Goal: Task Accomplishment & Management: Use online tool/utility

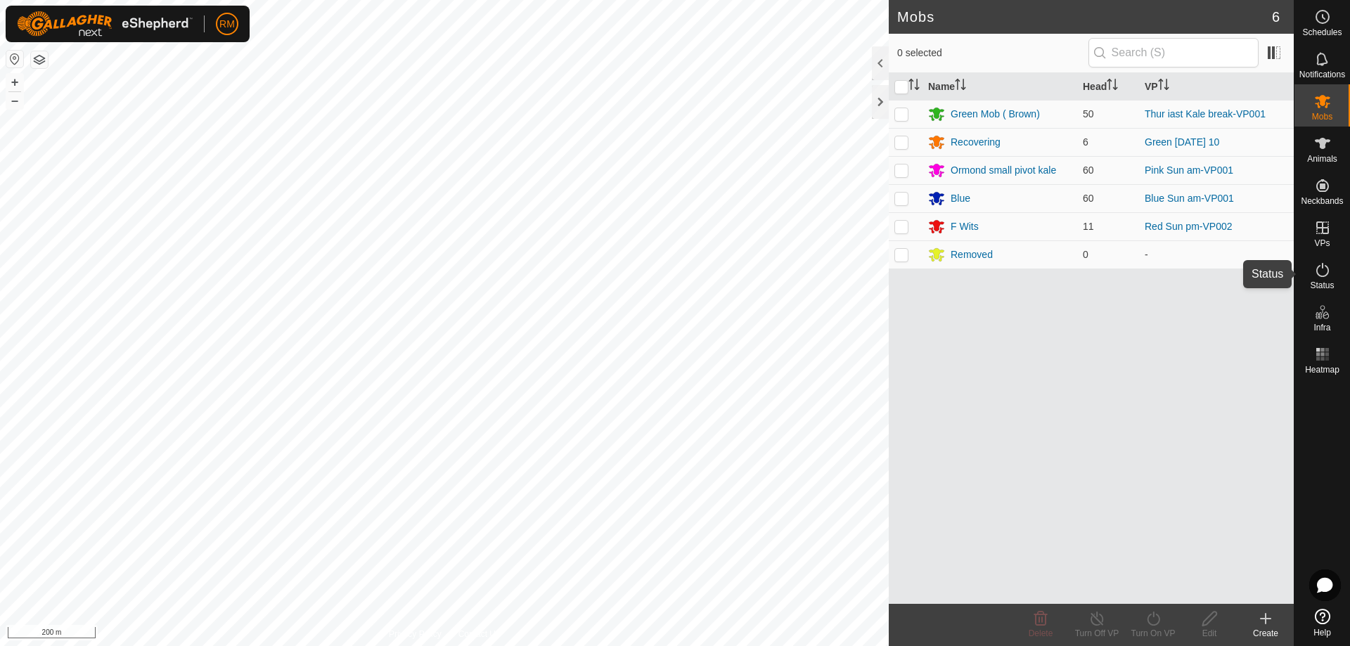
click at [1322, 276] on icon at bounding box center [1322, 270] width 17 height 17
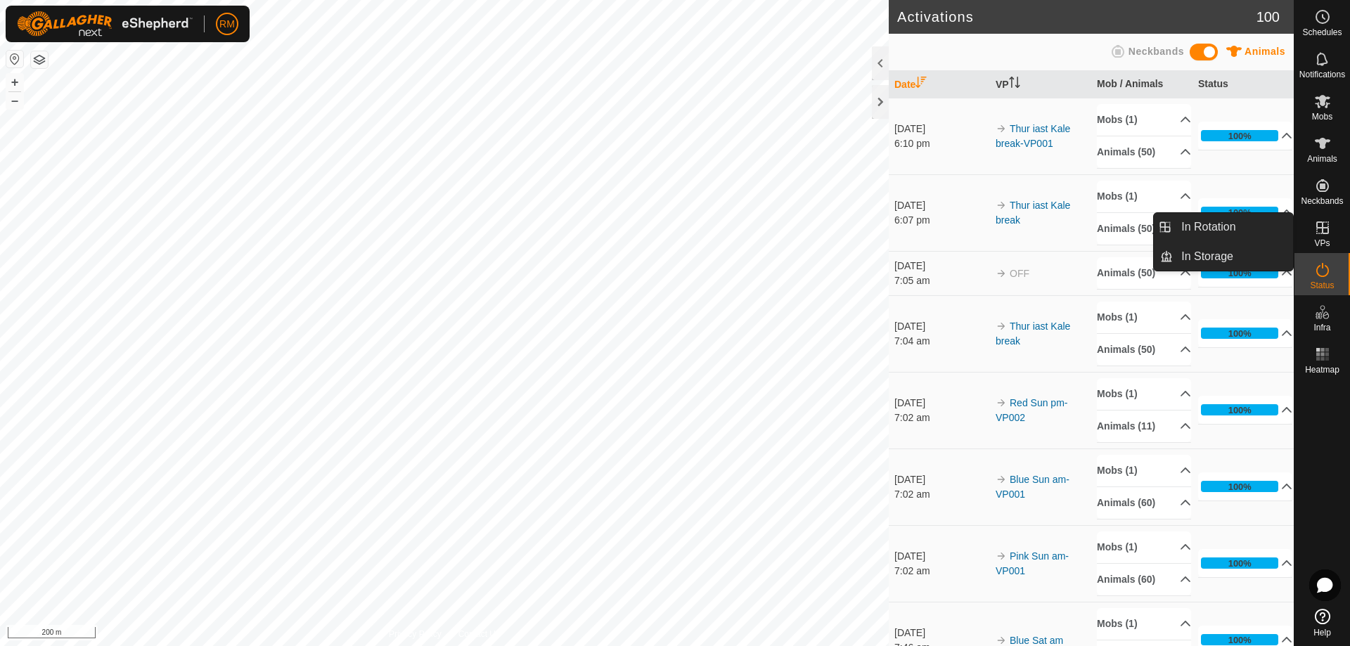
click at [1320, 233] on icon at bounding box center [1322, 227] width 17 height 17
click at [1327, 231] on icon at bounding box center [1322, 227] width 17 height 17
click at [1318, 229] on icon at bounding box center [1322, 228] width 13 height 13
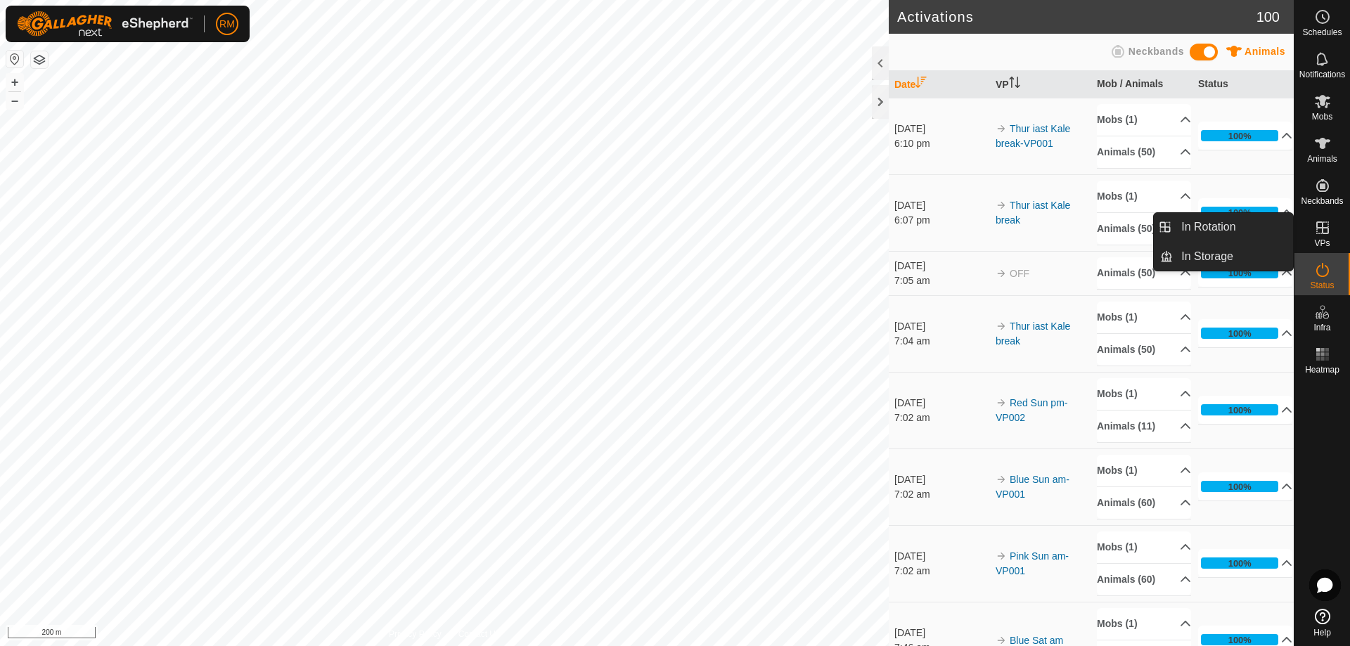
click at [1318, 229] on icon at bounding box center [1322, 228] width 13 height 13
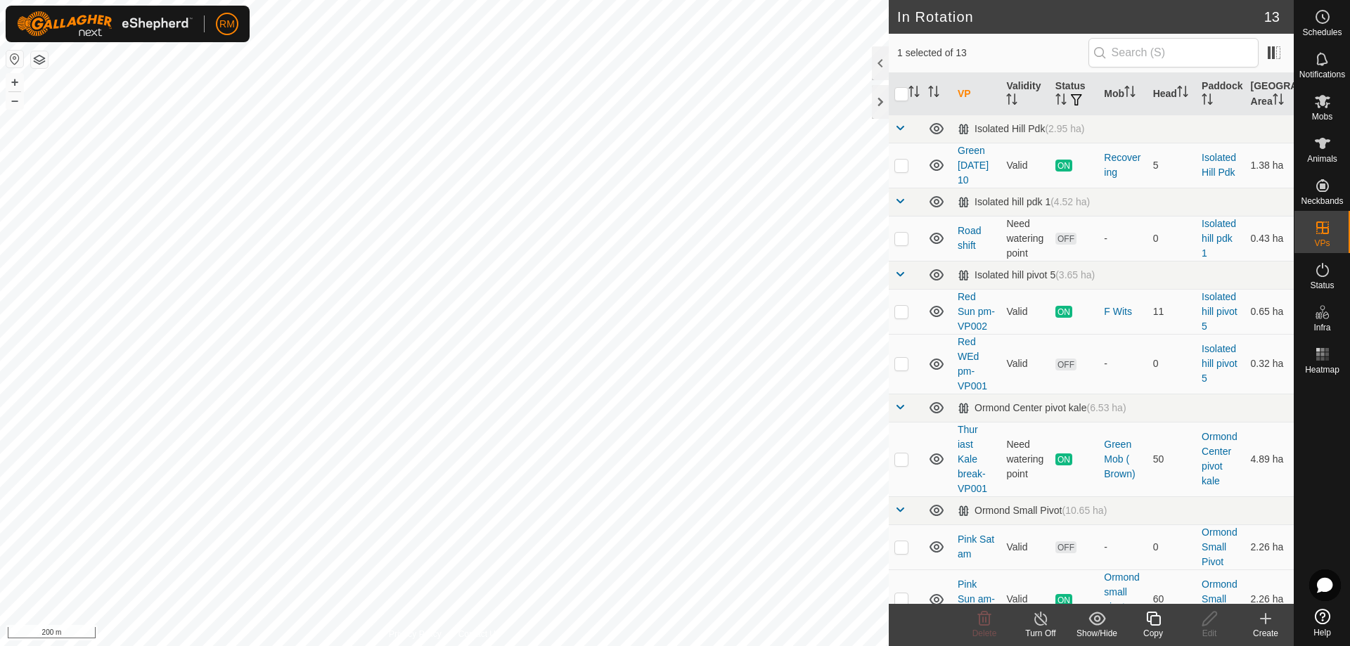
click at [1157, 617] on icon at bounding box center [1154, 618] width 18 height 17
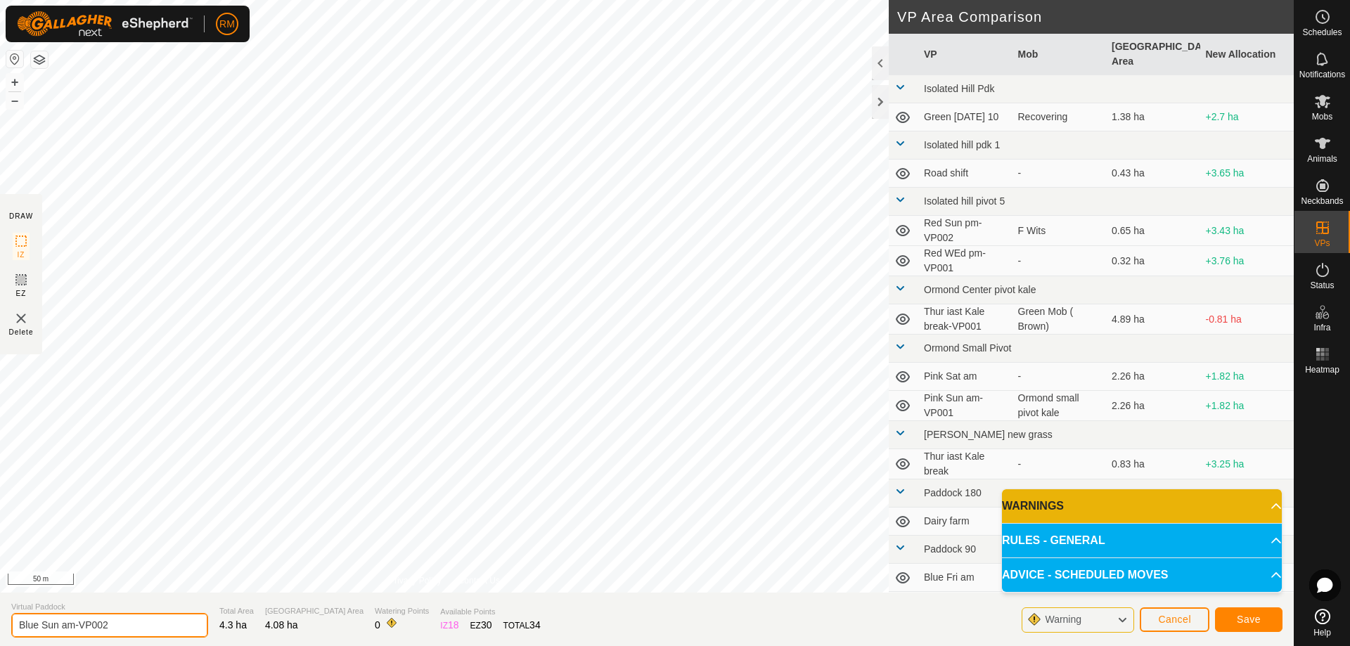
click at [77, 626] on input "Blue Sun am-VP002" at bounding box center [109, 625] width 197 height 25
type input "Blue Sun pm-VP002"
click at [1233, 625] on button "Save" at bounding box center [1249, 620] width 68 height 25
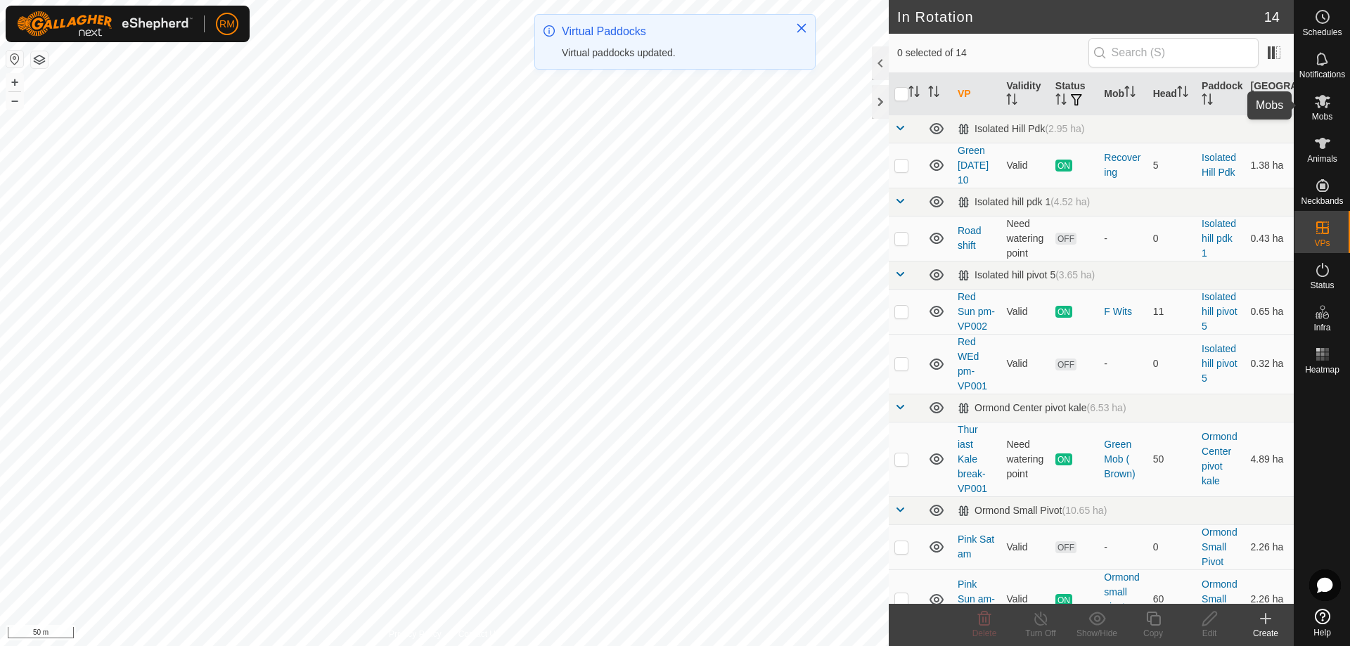
click at [1321, 105] on icon at bounding box center [1322, 101] width 15 height 13
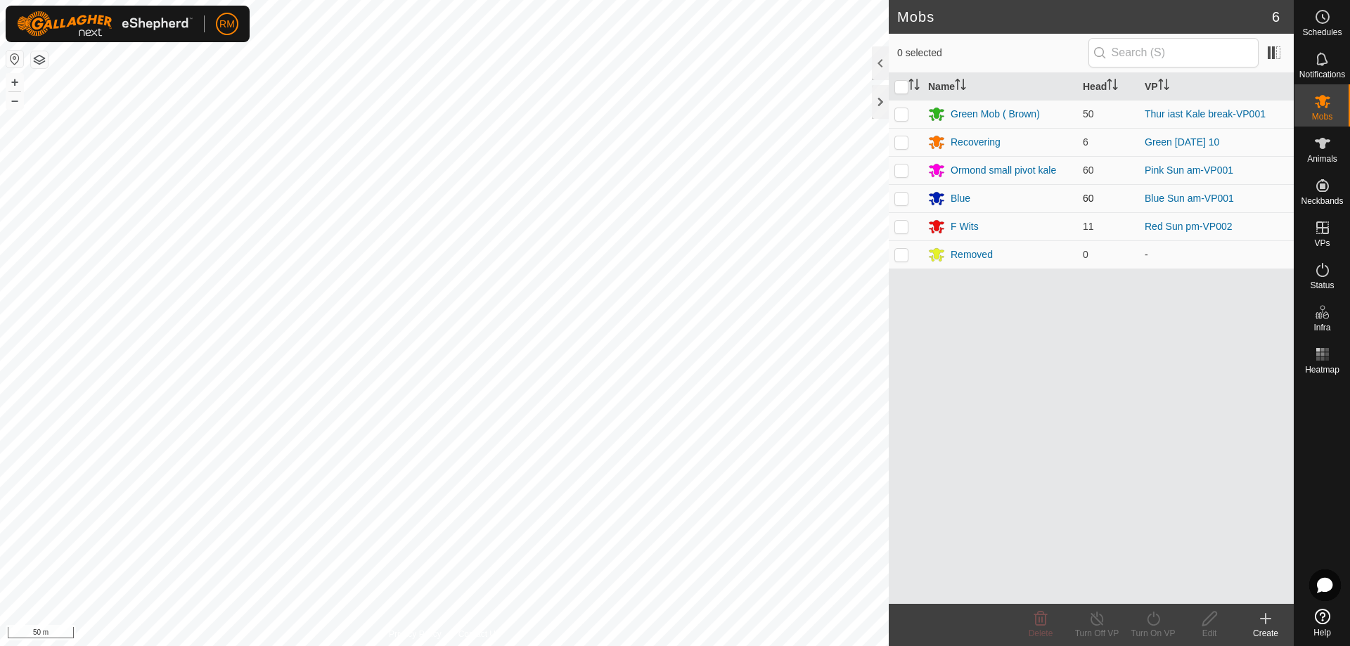
click at [903, 200] on p-checkbox at bounding box center [901, 198] width 14 height 11
checkbox input "true"
click at [1150, 615] on icon at bounding box center [1153, 619] width 13 height 14
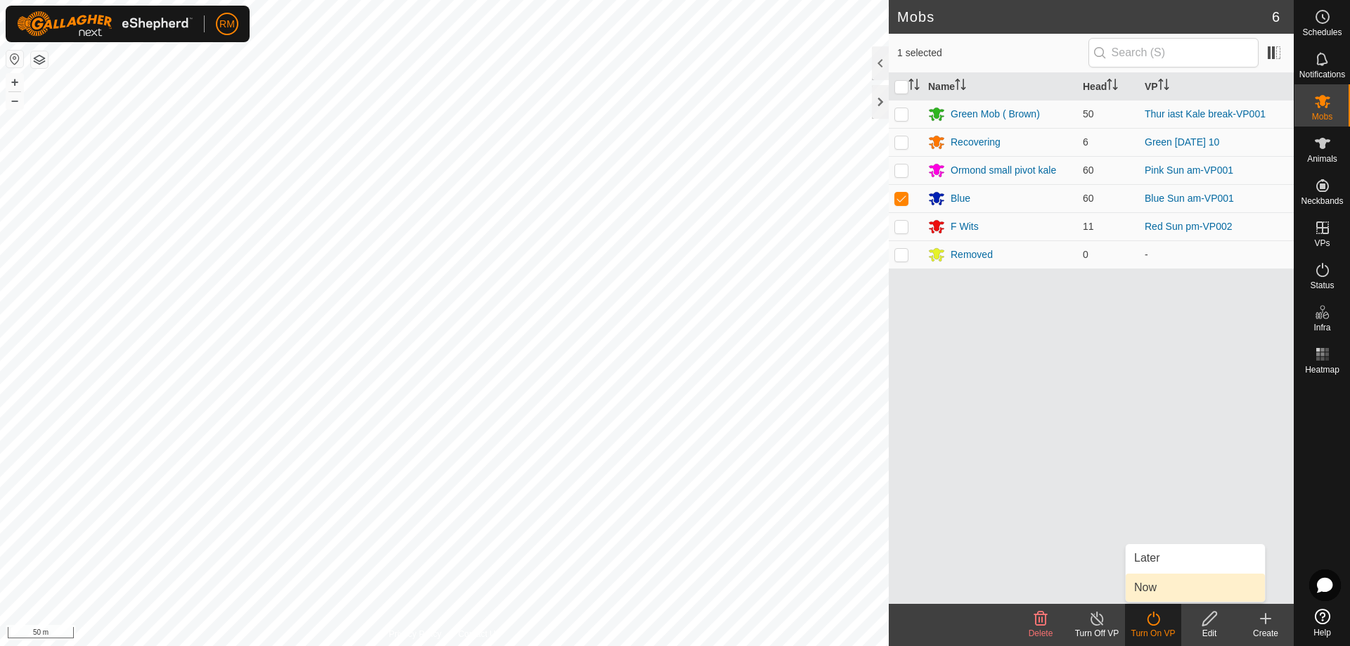
click at [1162, 584] on link "Now" at bounding box center [1195, 588] width 139 height 28
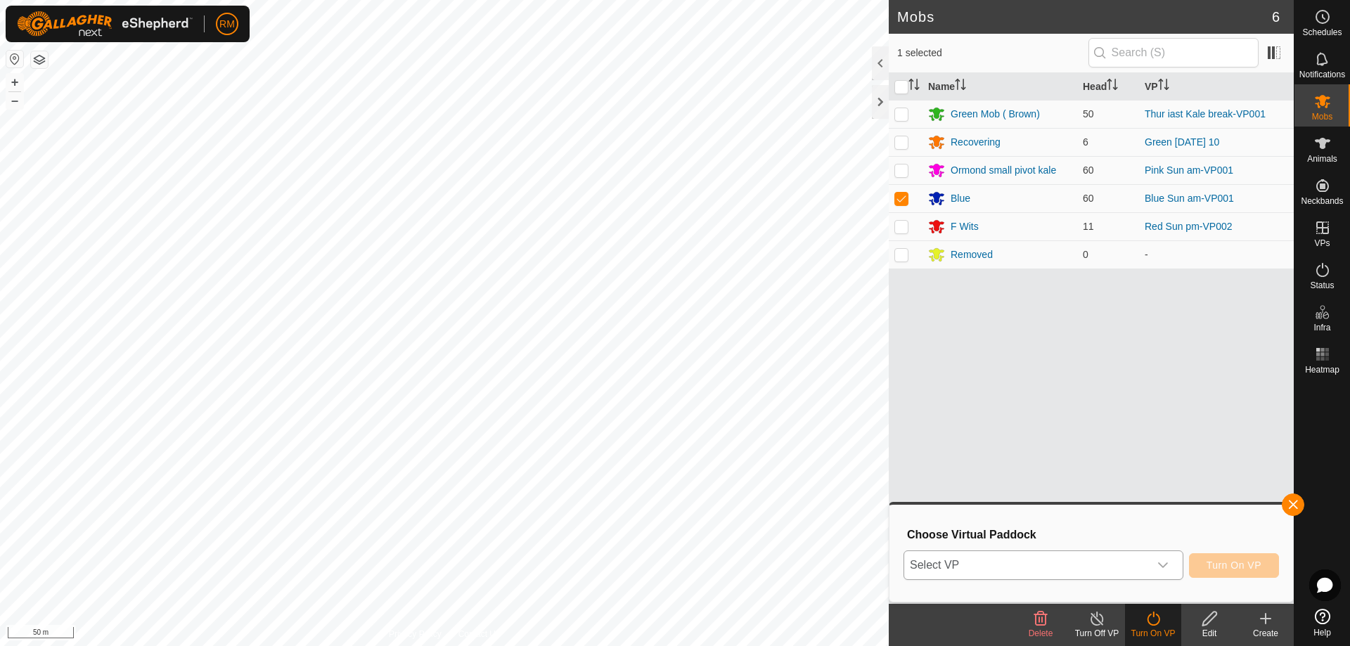
click at [1160, 563] on icon "dropdown trigger" at bounding box center [1162, 565] width 11 height 11
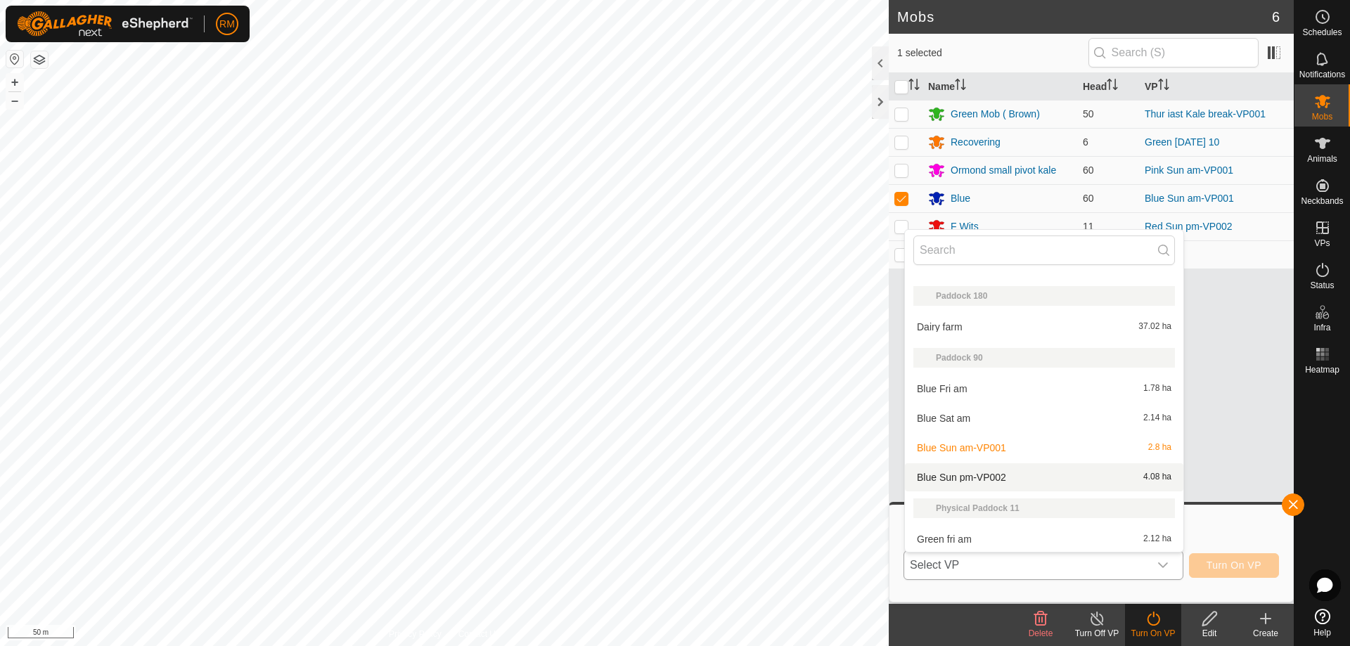
scroll to position [421, 0]
click at [991, 474] on li "Blue Sun pm-VP002 4.08 ha" at bounding box center [1044, 477] width 278 height 28
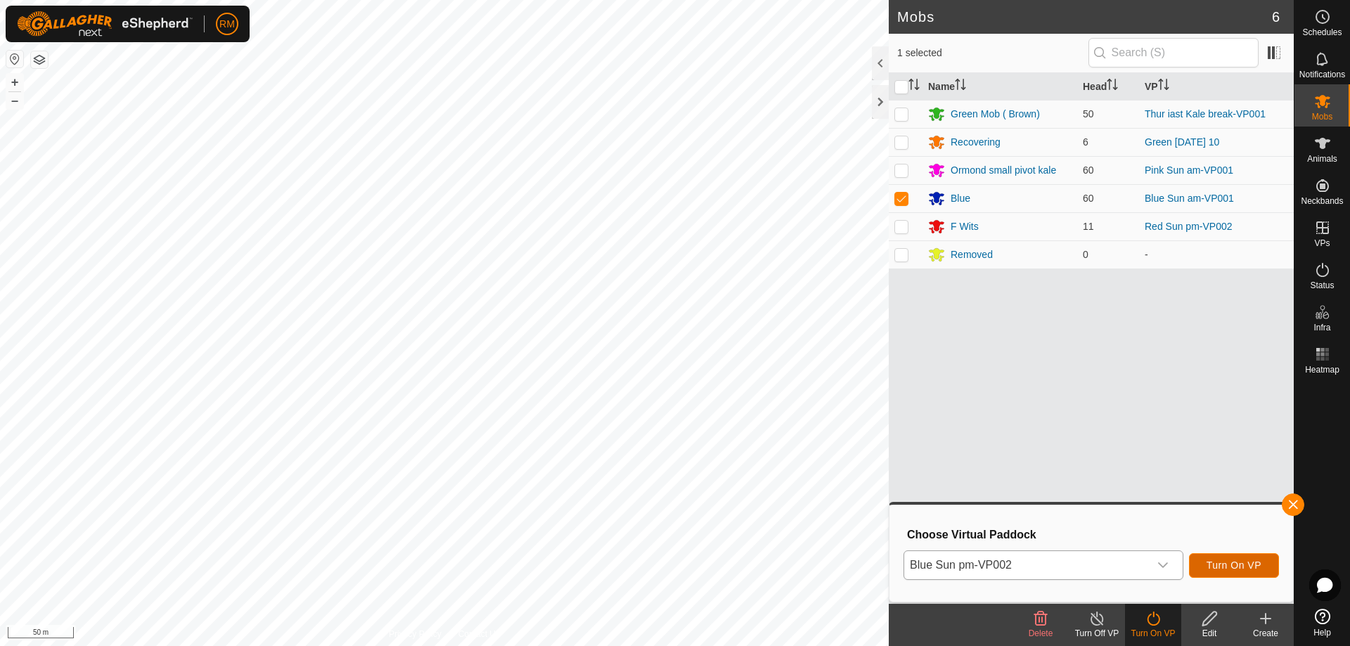
click at [1233, 565] on span "Turn On VP" at bounding box center [1234, 565] width 55 height 11
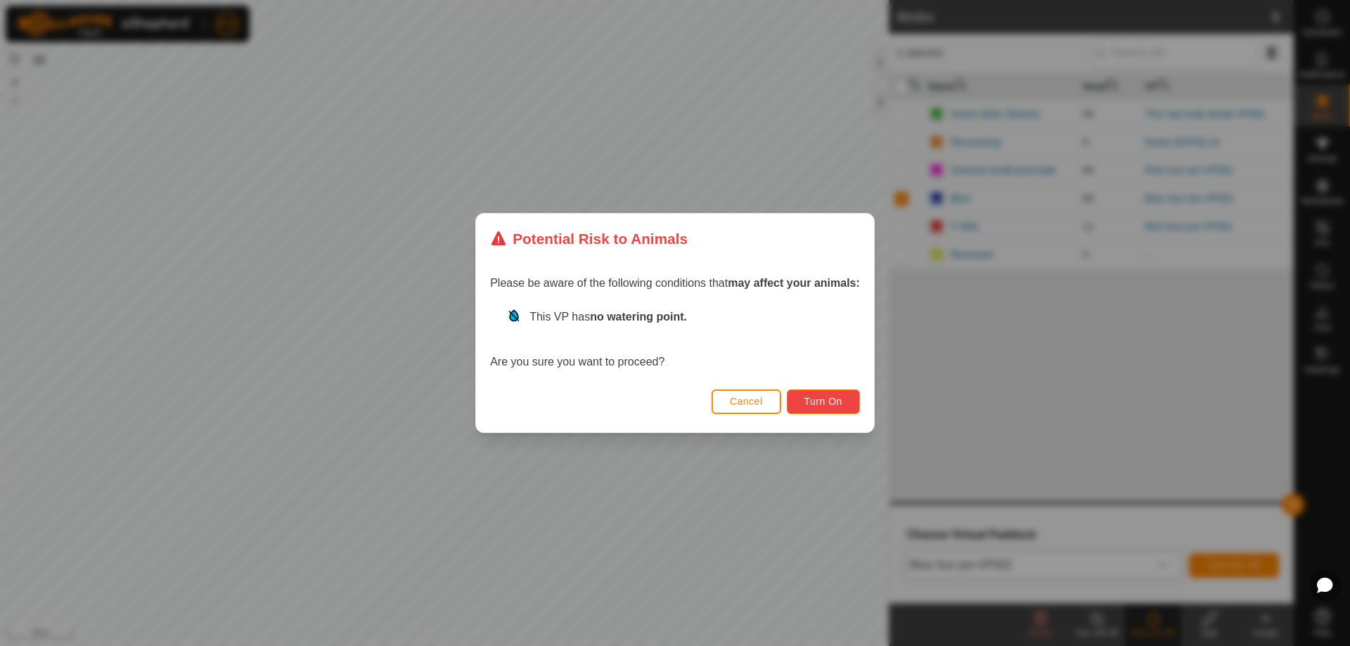
click at [830, 404] on span "Turn On" at bounding box center [823, 401] width 38 height 11
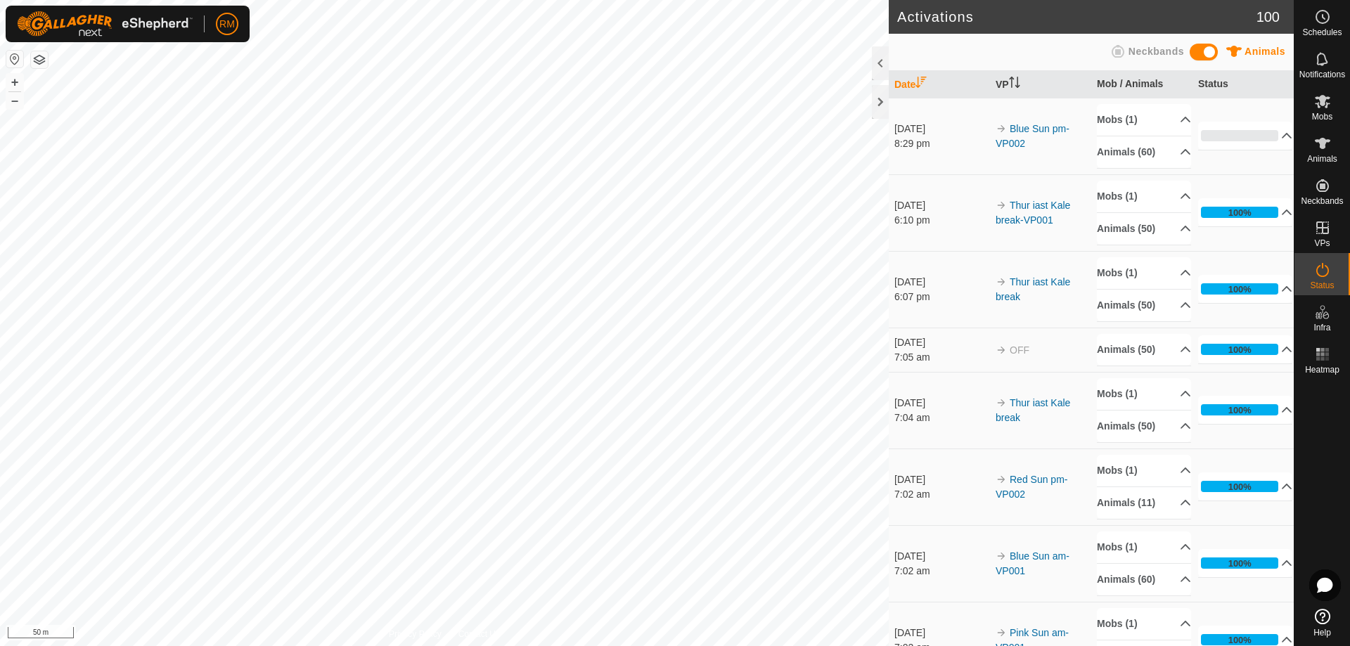
click at [1315, 489] on div at bounding box center [1323, 492] width 56 height 224
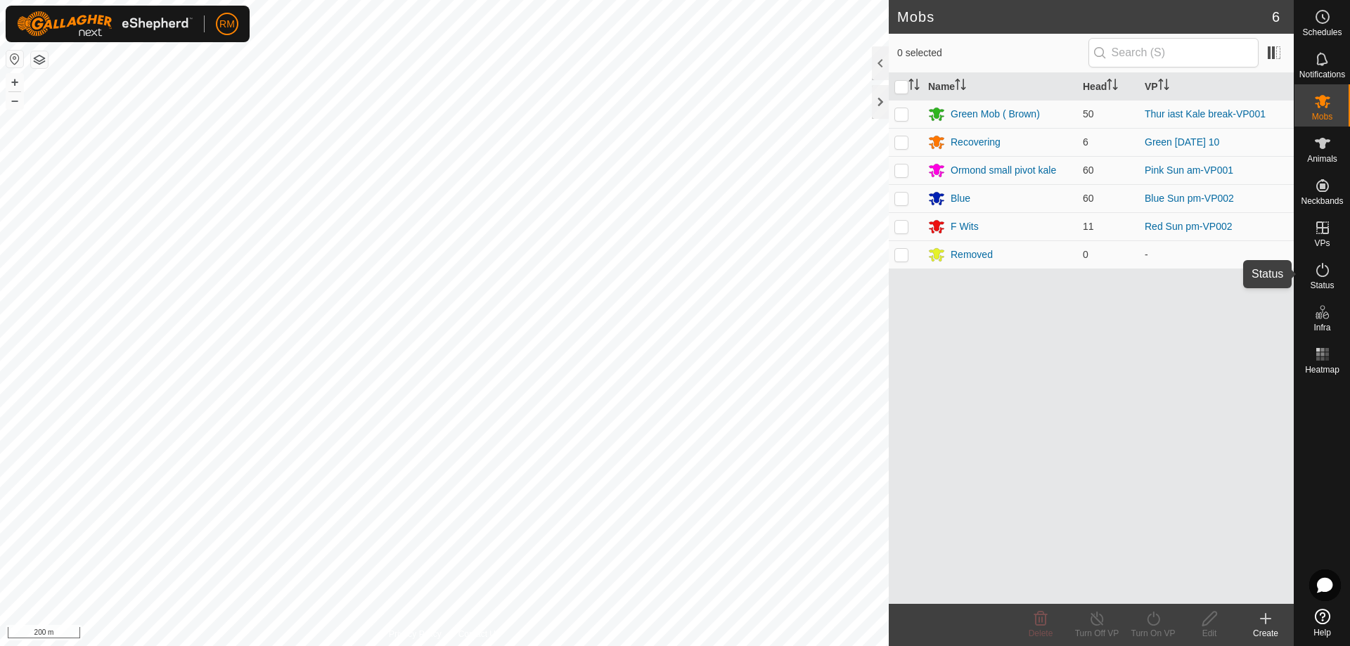
click at [1326, 269] on icon at bounding box center [1322, 270] width 17 height 17
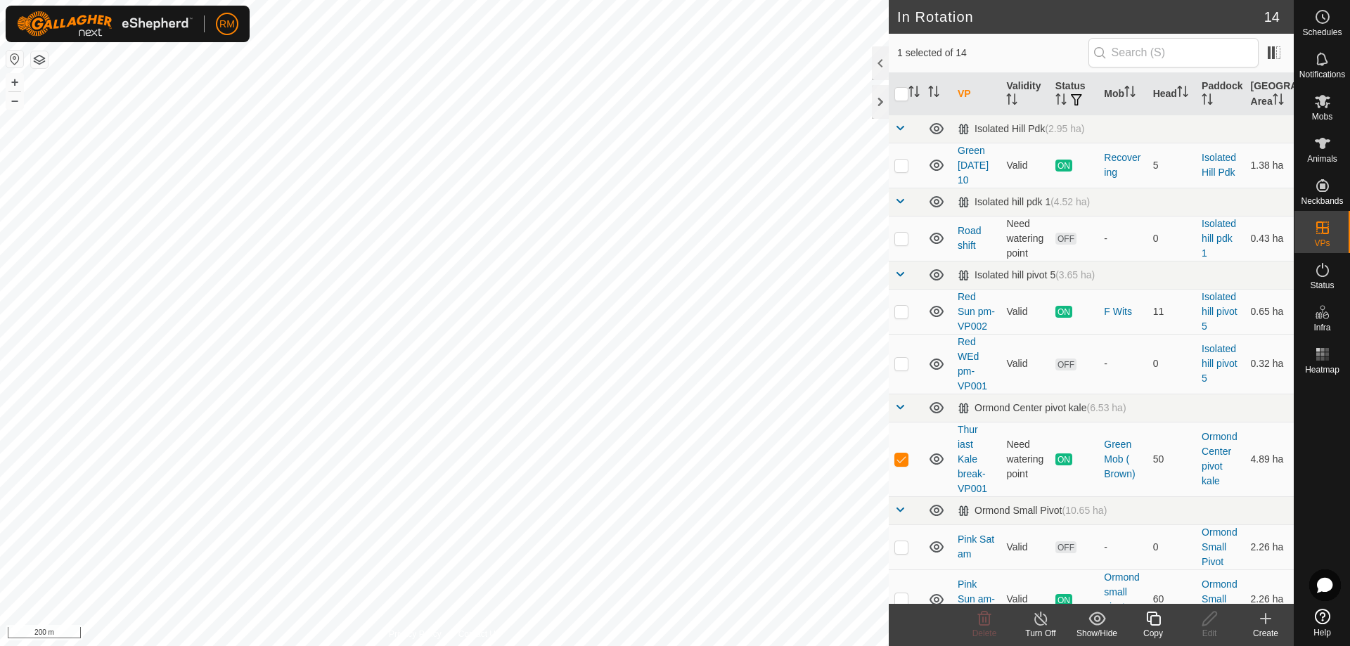
click at [1155, 624] on icon at bounding box center [1154, 618] width 18 height 17
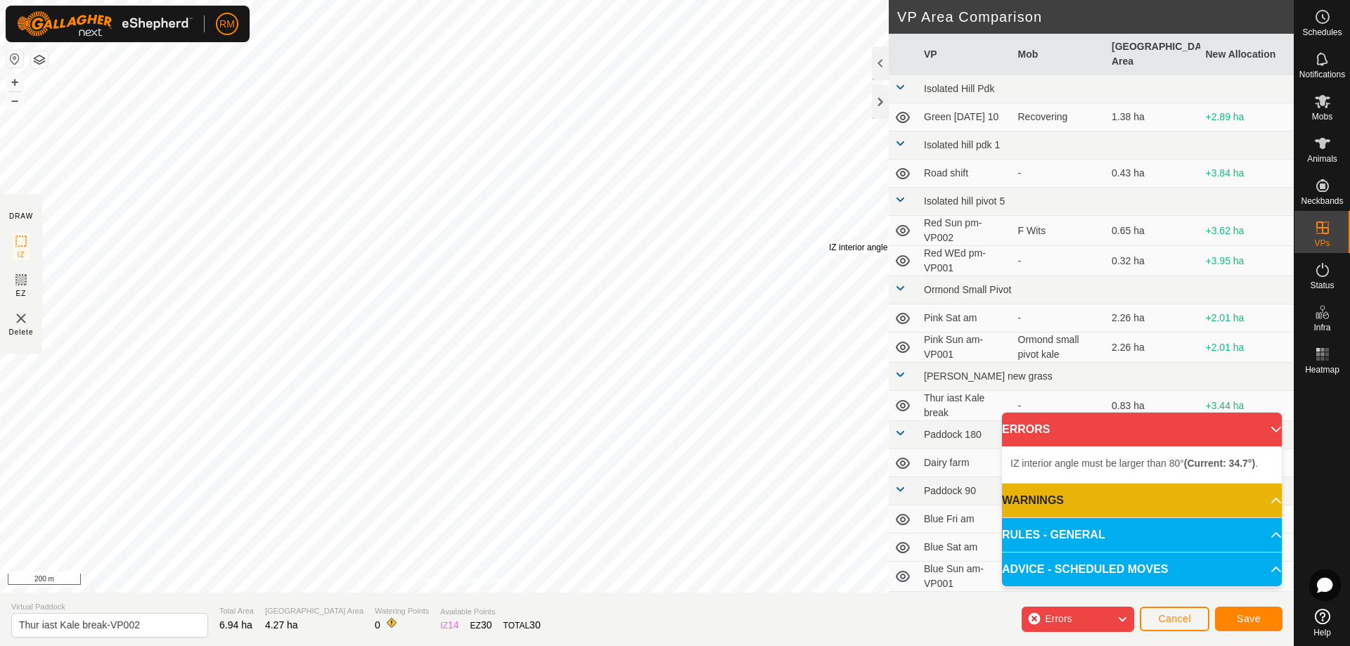
click at [829, 241] on div "IZ interior angle must be larger than 80° (Current: 34.7°) ." at bounding box center [935, 247] width 212 height 13
click at [736, 245] on div "IZ interior angle must be larger than 80° (Current: 34.7°) . + – ⇧ i 200 m" at bounding box center [444, 296] width 889 height 593
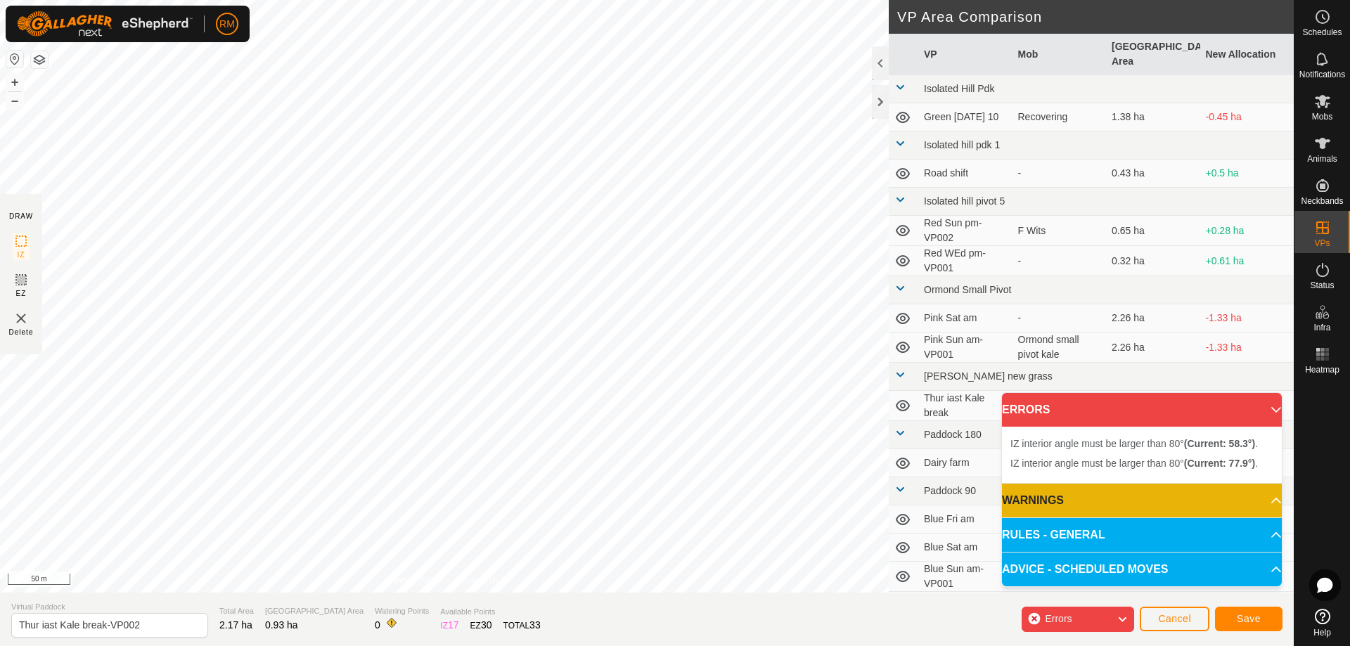
click at [634, 202] on div "IZ interior angle must be larger than 80° (Current: 58.3°) . + – ⇧ i 50 m" at bounding box center [444, 296] width 889 height 593
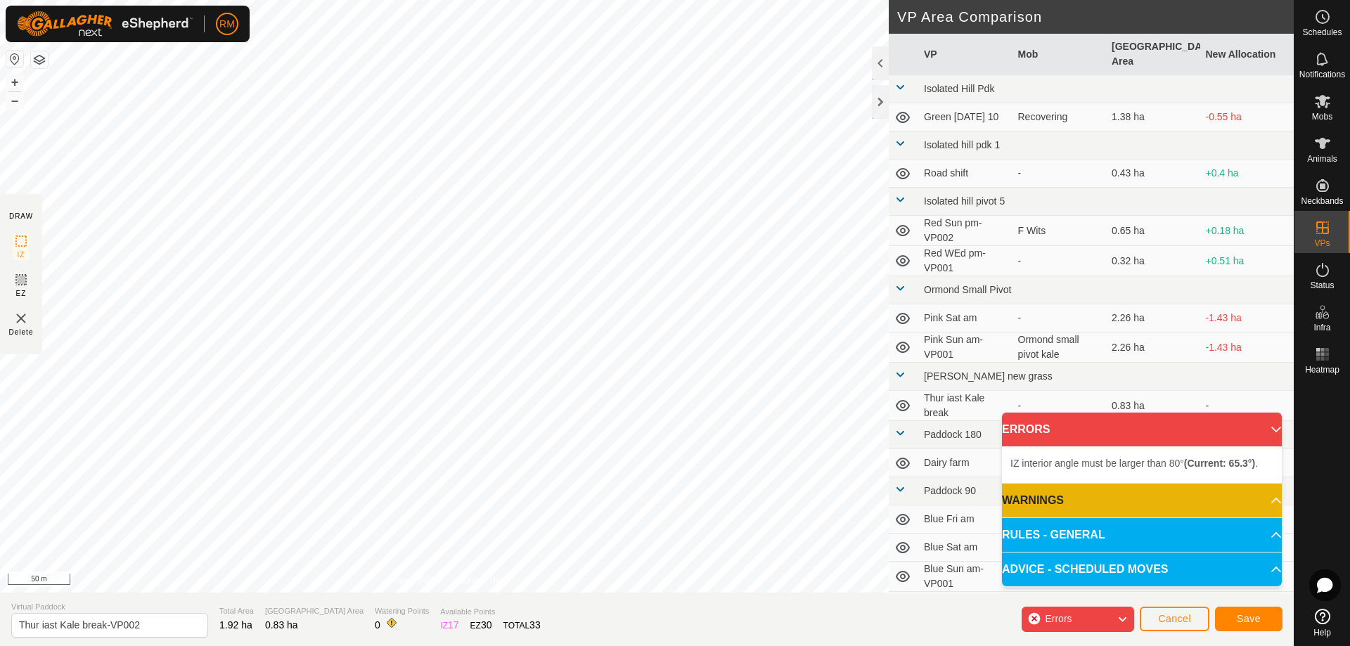
click at [667, 297] on div "IZ interior angle must be larger than 80° (Current: 65.3°) . + – ⇧ i 50 m" at bounding box center [444, 296] width 889 height 593
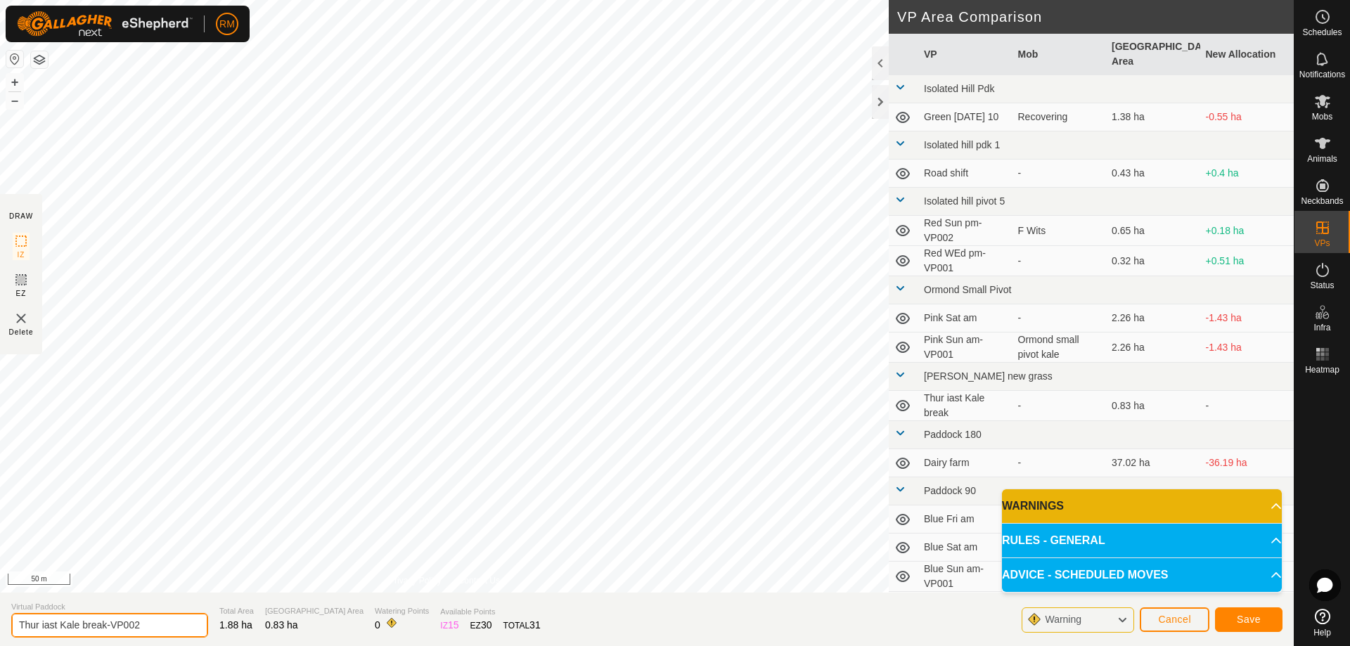
click at [151, 629] on input "Thur iast Kale break-VP002" at bounding box center [109, 625] width 197 height 25
type input "Thur iast Kale break- [DATE]"
click at [1254, 620] on span "Save" at bounding box center [1249, 619] width 24 height 11
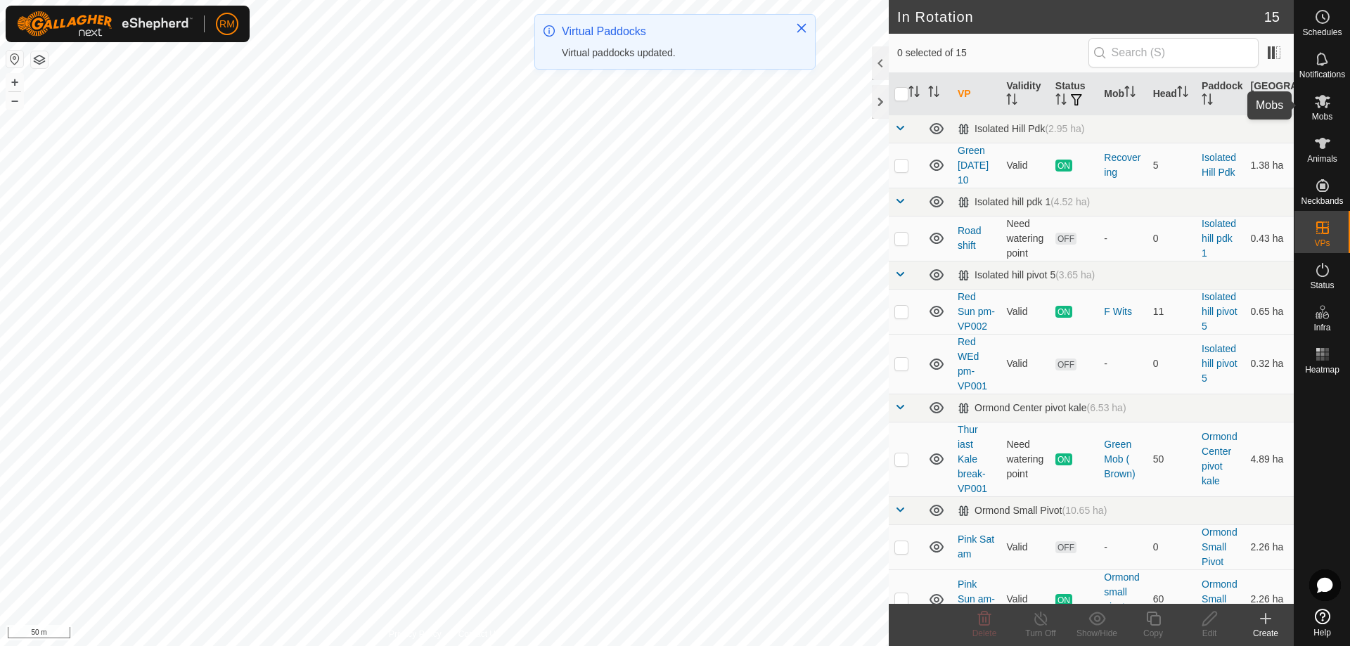
click at [1320, 100] on icon at bounding box center [1322, 101] width 15 height 13
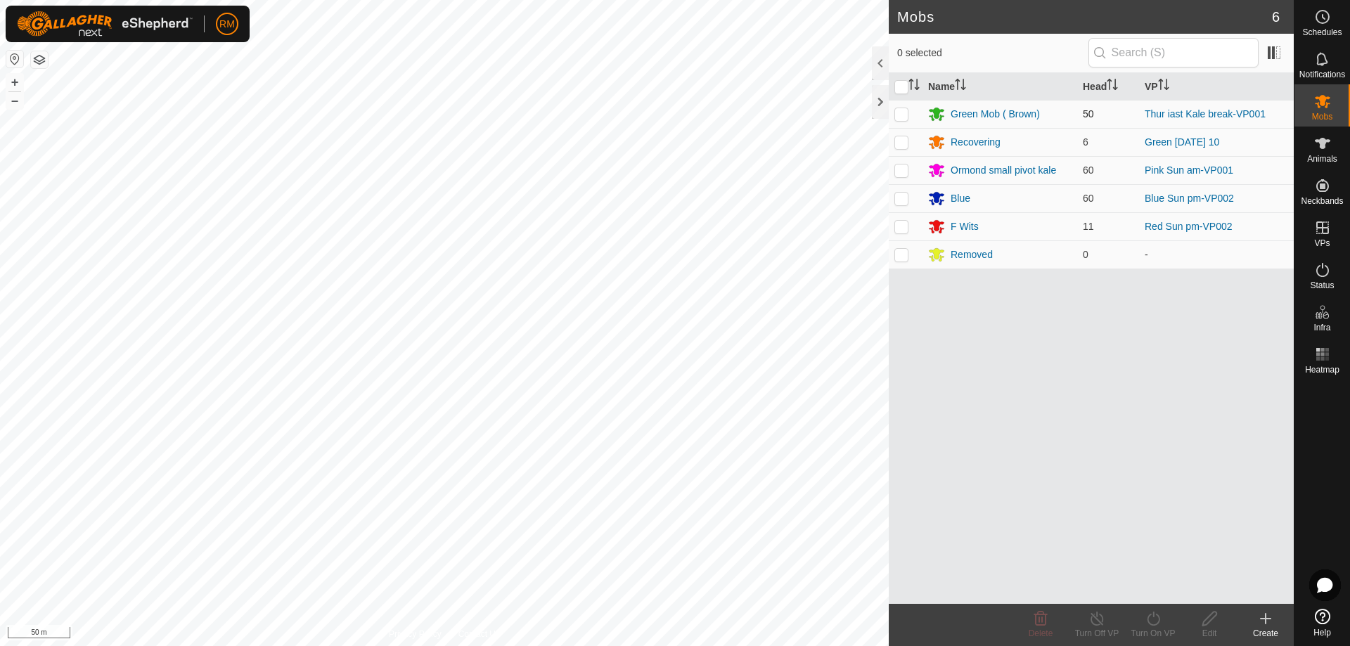
click at [904, 115] on p-checkbox at bounding box center [901, 113] width 14 height 11
checkbox input "true"
click at [1149, 618] on icon at bounding box center [1154, 618] width 18 height 17
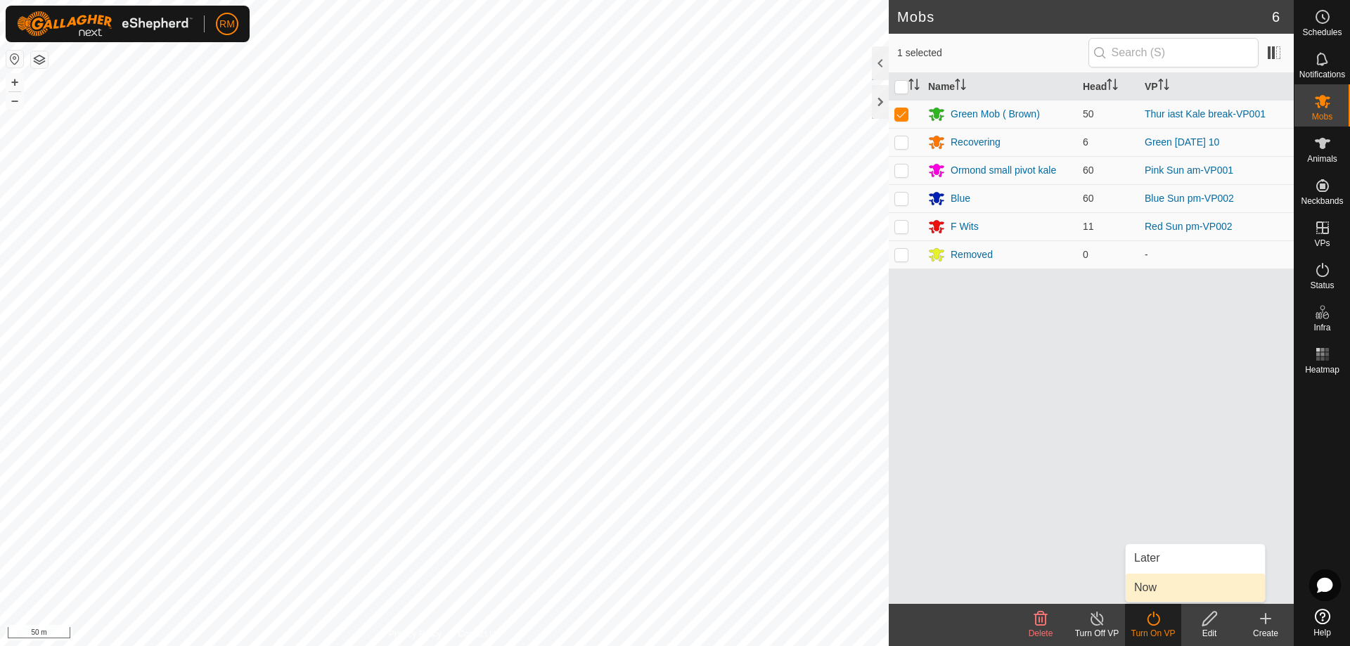
click at [1146, 581] on link "Now" at bounding box center [1195, 588] width 139 height 28
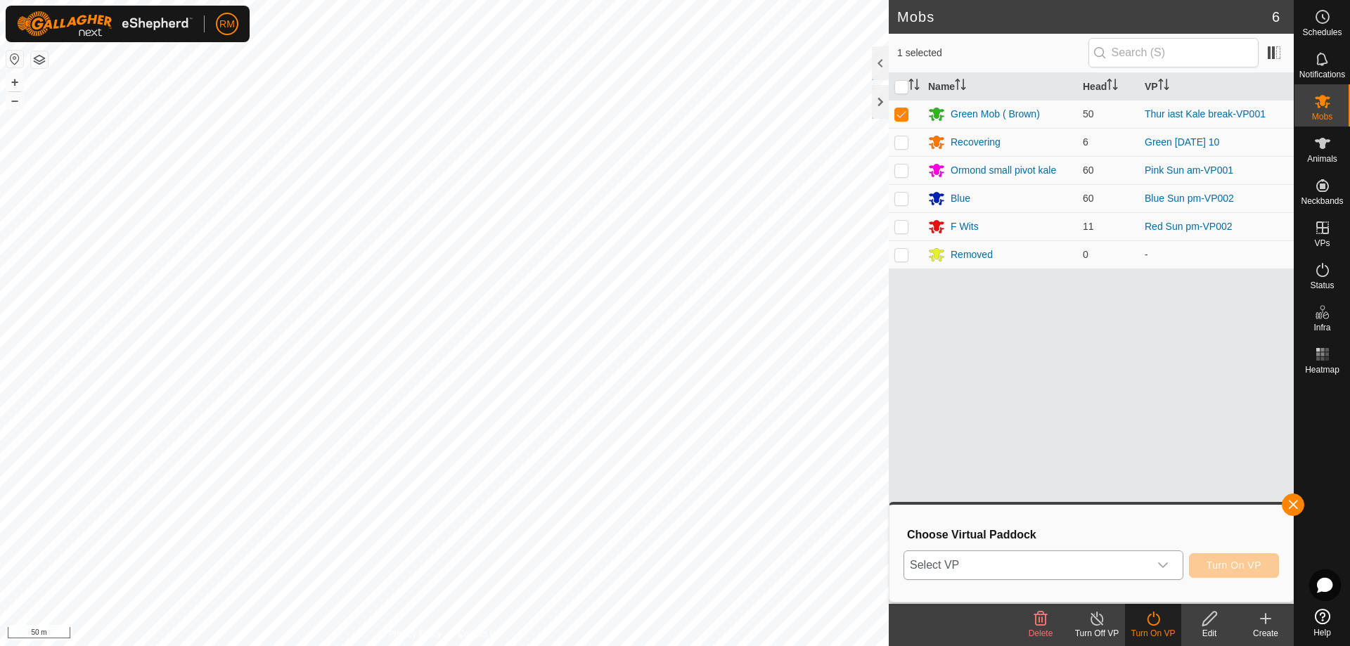
click at [1163, 567] on icon "dropdown trigger" at bounding box center [1163, 566] width 10 height 6
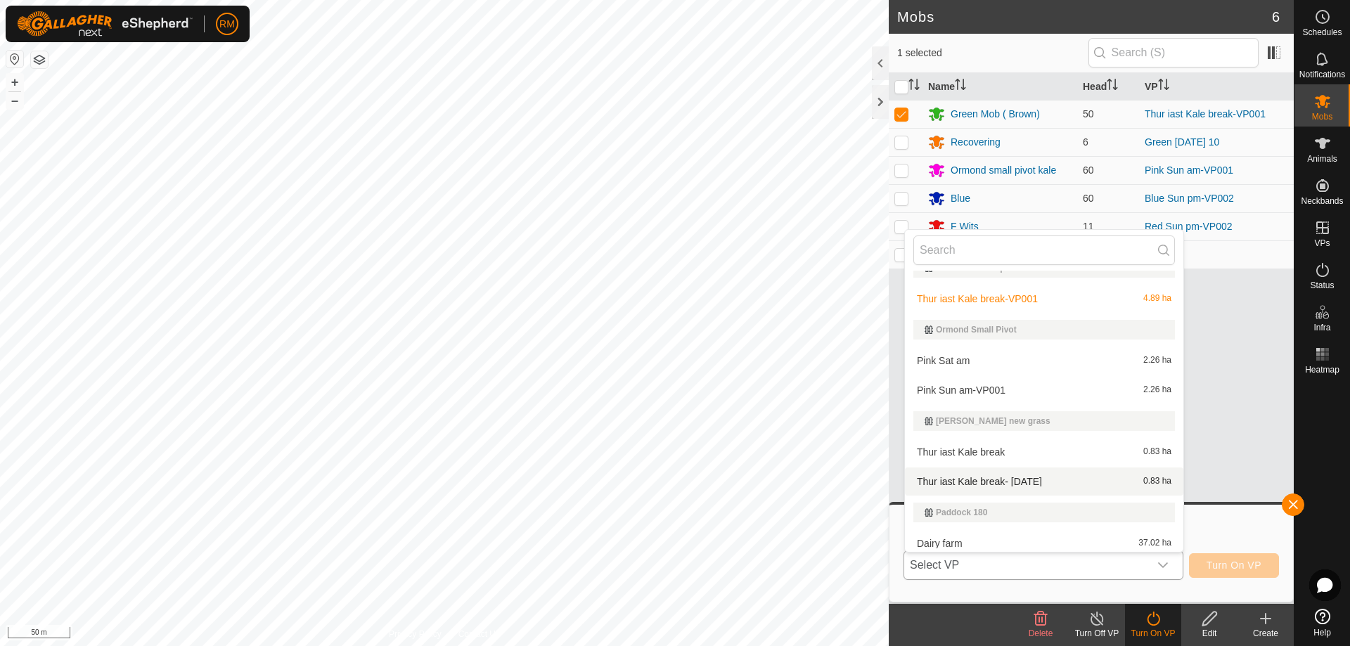
scroll to position [234, 0]
click at [1018, 480] on li "Thur iast Kale break- [DATE] 0.83 ha" at bounding box center [1044, 481] width 278 height 28
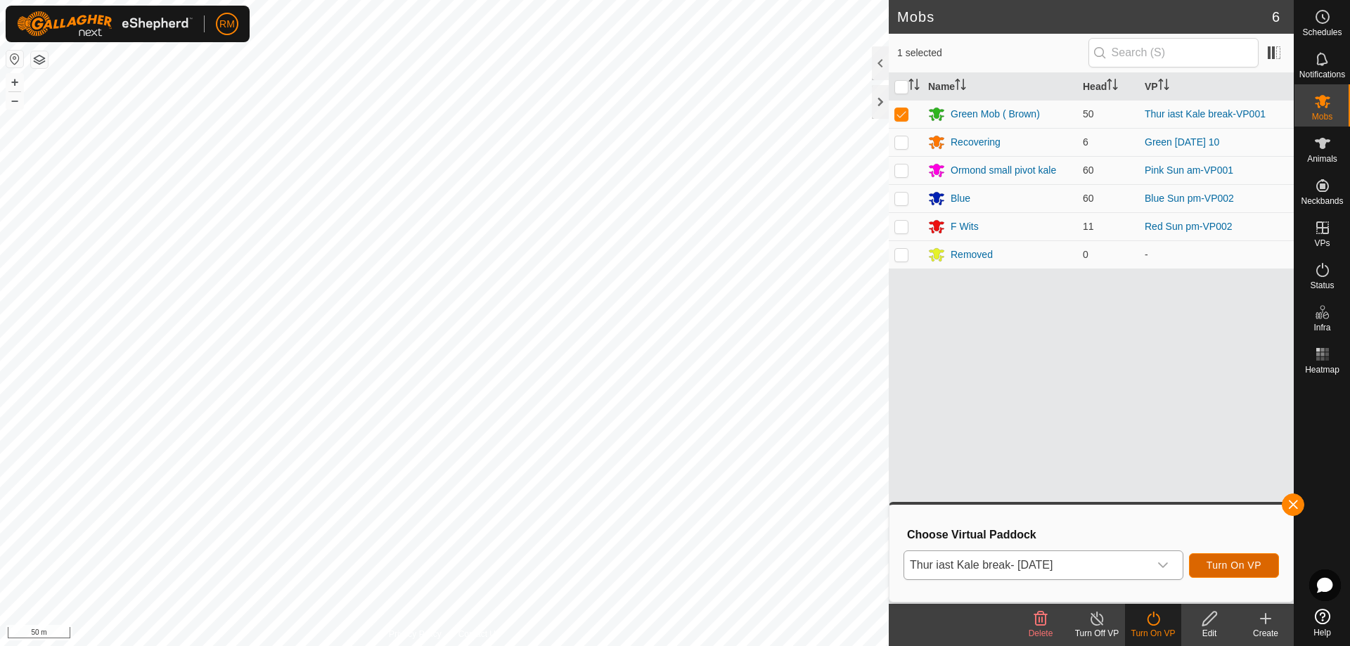
click at [1219, 565] on span "Turn On VP" at bounding box center [1234, 565] width 55 height 11
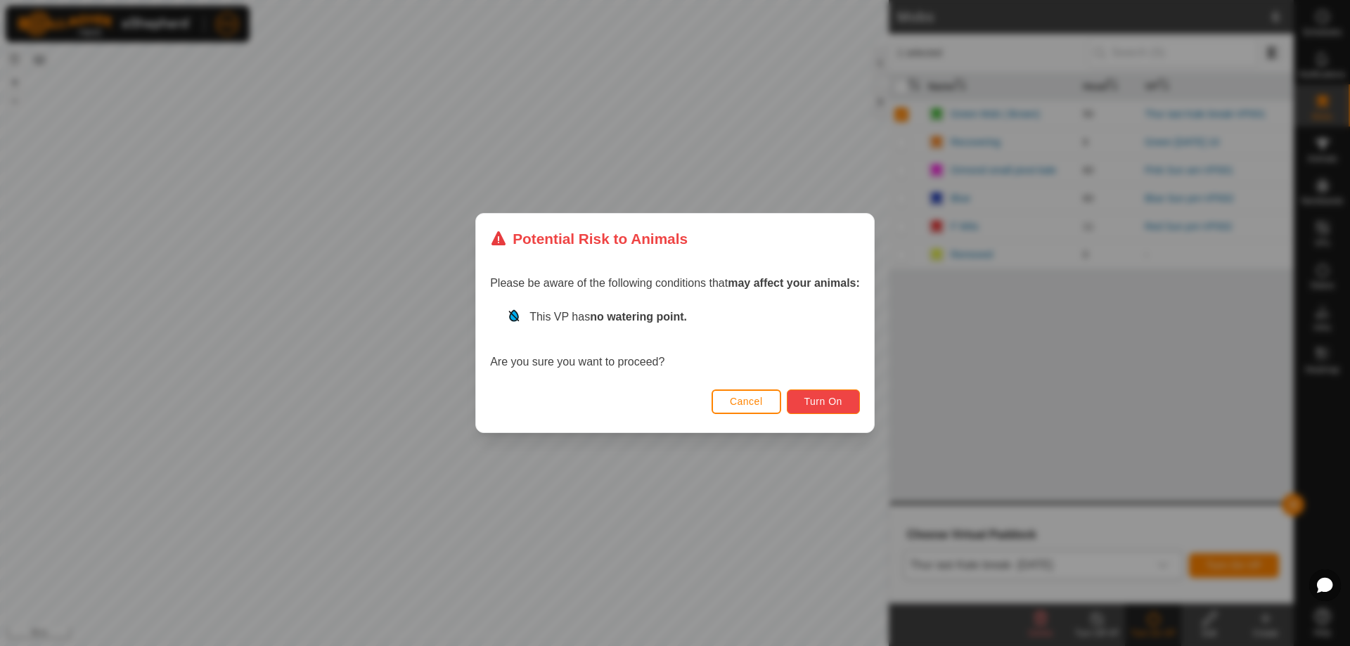
click at [842, 402] on span "Turn On" at bounding box center [823, 401] width 38 height 11
